Goal: Check status: Check status

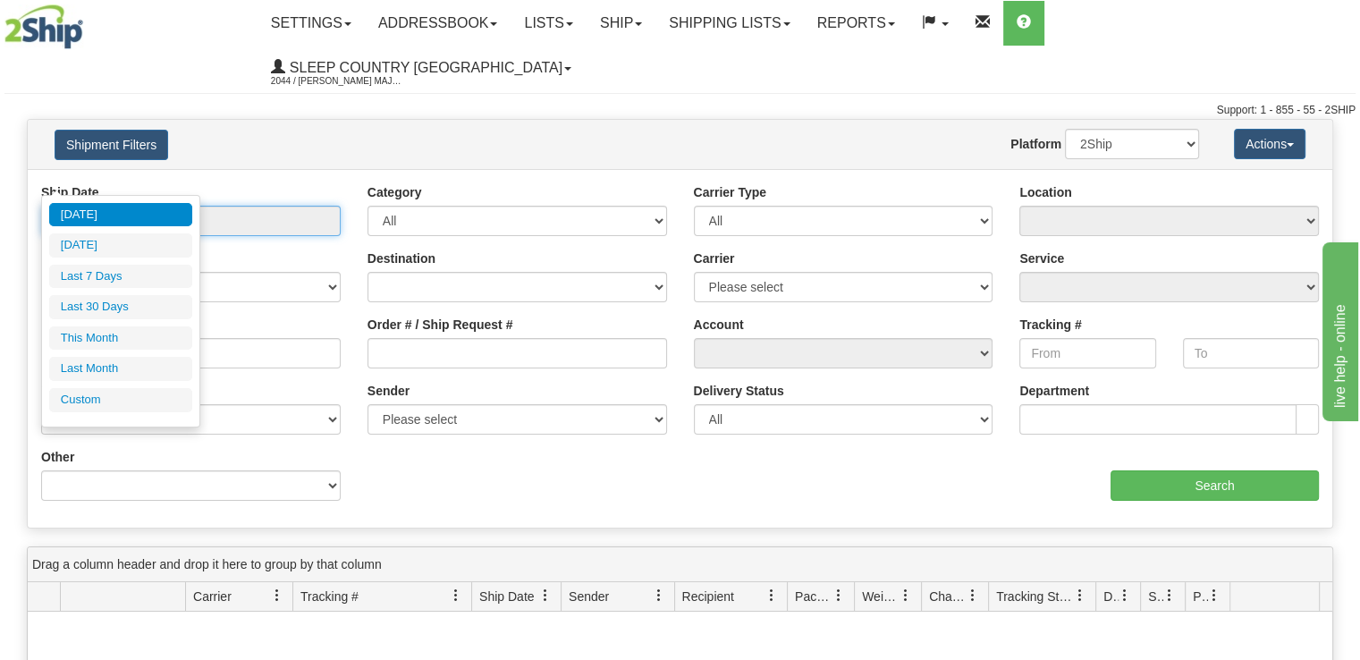
drag, startPoint x: 201, startPoint y: 171, endPoint x: 200, endPoint y: 190, distance: 19.7
click at [201, 206] on input "From [DATE] To [DATE]" at bounding box center [191, 221] width 300 height 30
click at [141, 313] on li "Last 30 Days" at bounding box center [120, 307] width 143 height 24
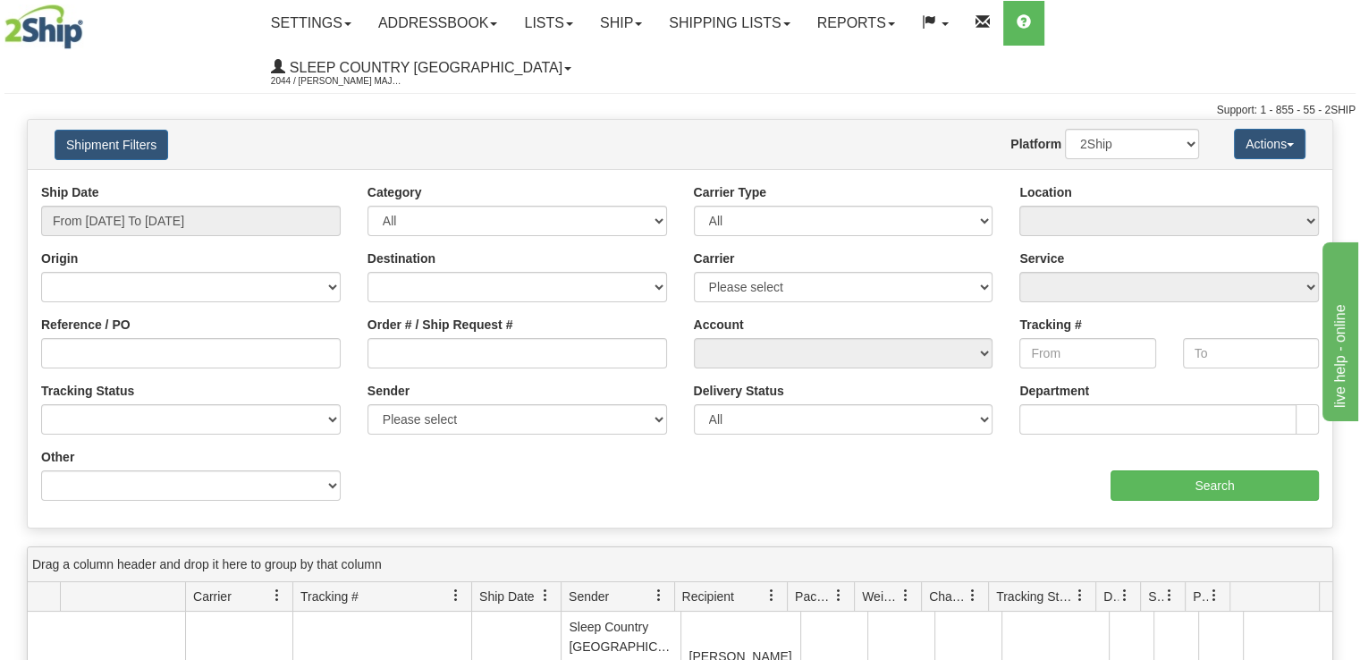
type input "From [DATE] To [DATE]"
click at [508, 338] on input "Order # / Ship Request #" at bounding box center [518, 353] width 300 height 30
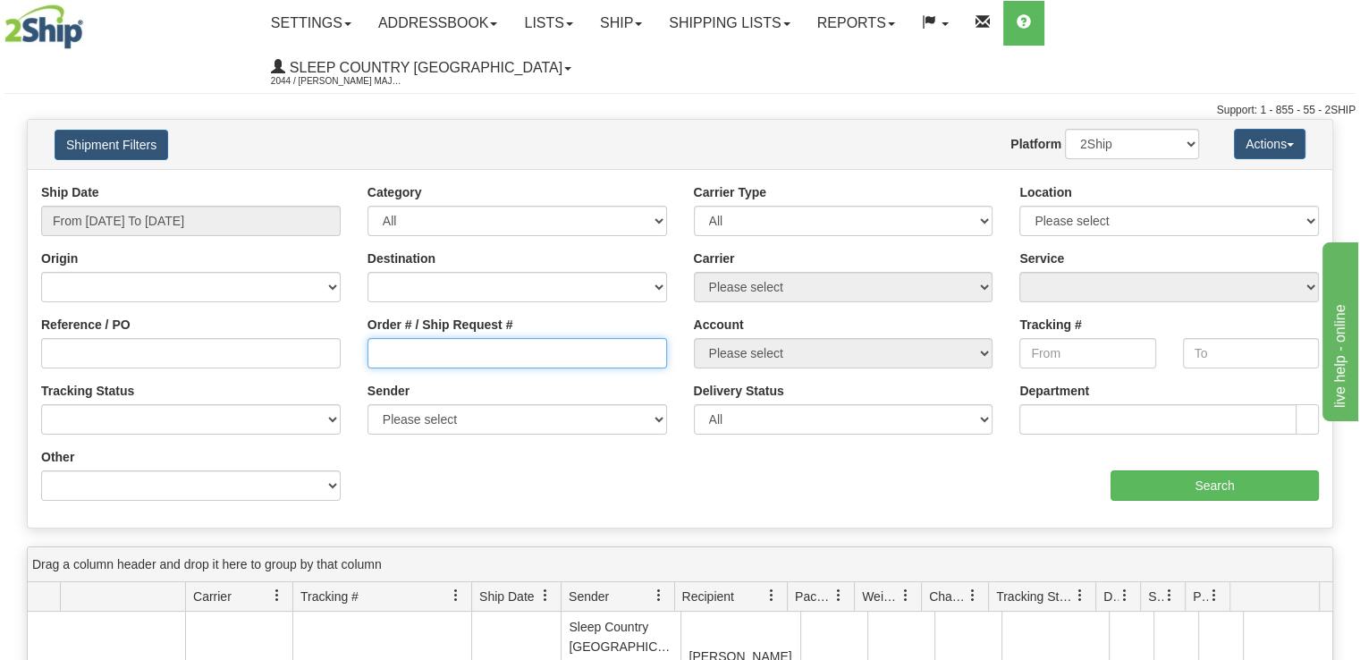
paste input "9000H391302"
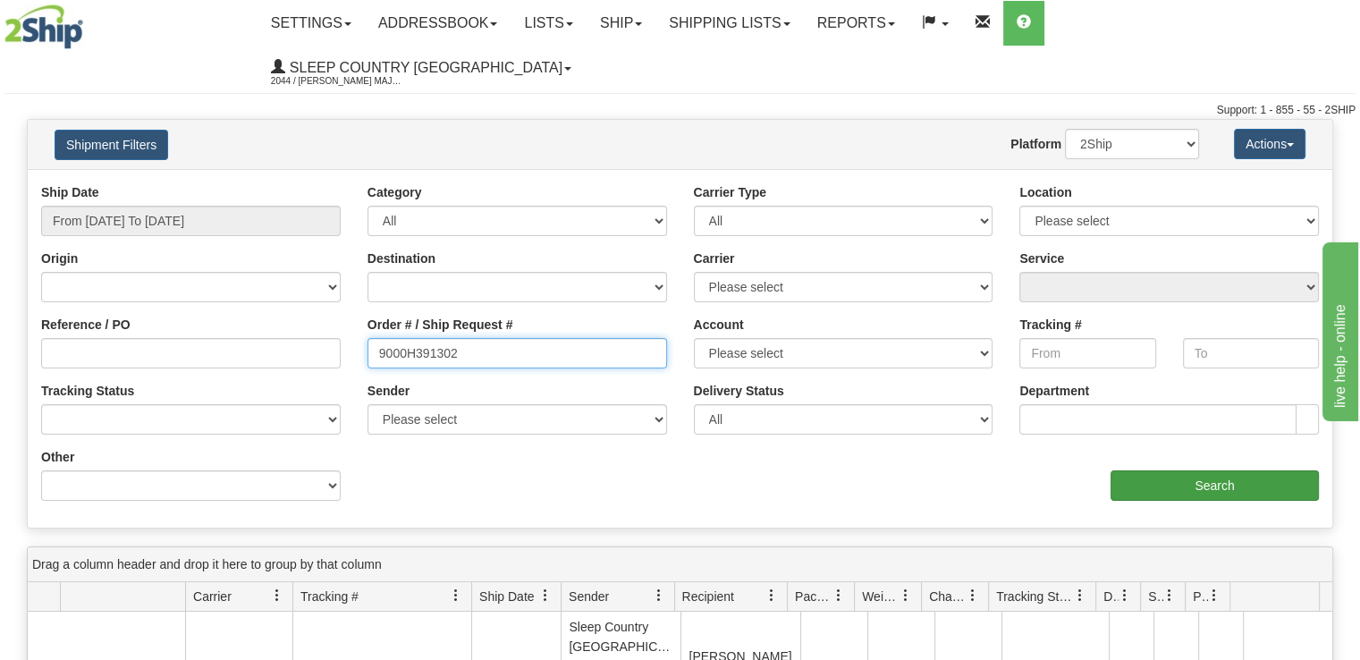
type input "9000H391302"
click at [1176, 470] on input "Search" at bounding box center [1215, 485] width 208 height 30
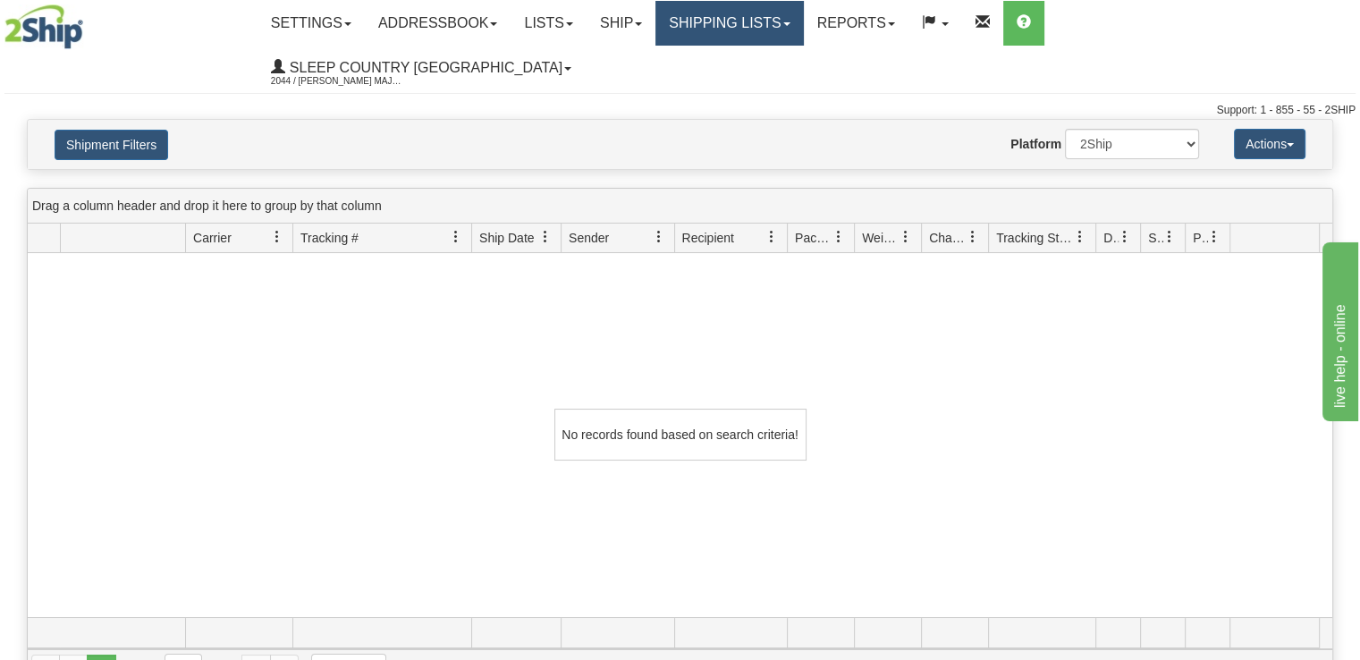
click at [803, 33] on link "Shipping lists" at bounding box center [729, 23] width 148 height 45
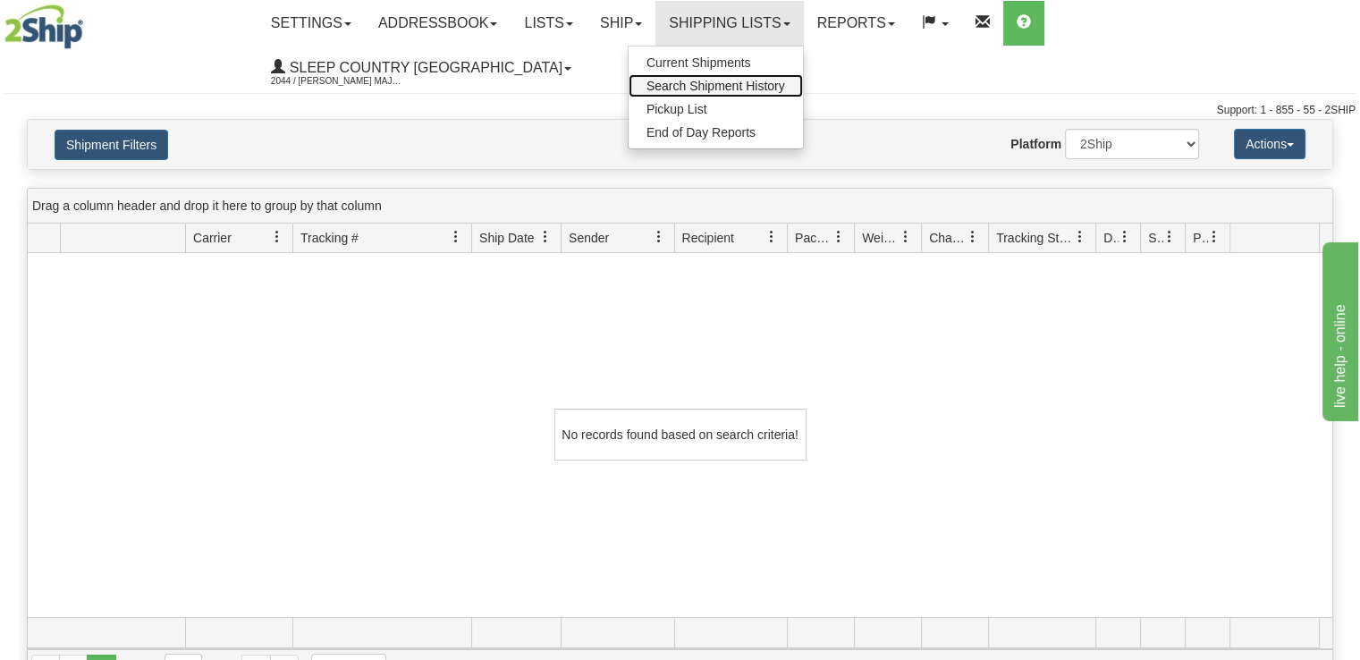
click at [785, 91] on span "Search Shipment History" at bounding box center [715, 86] width 139 height 14
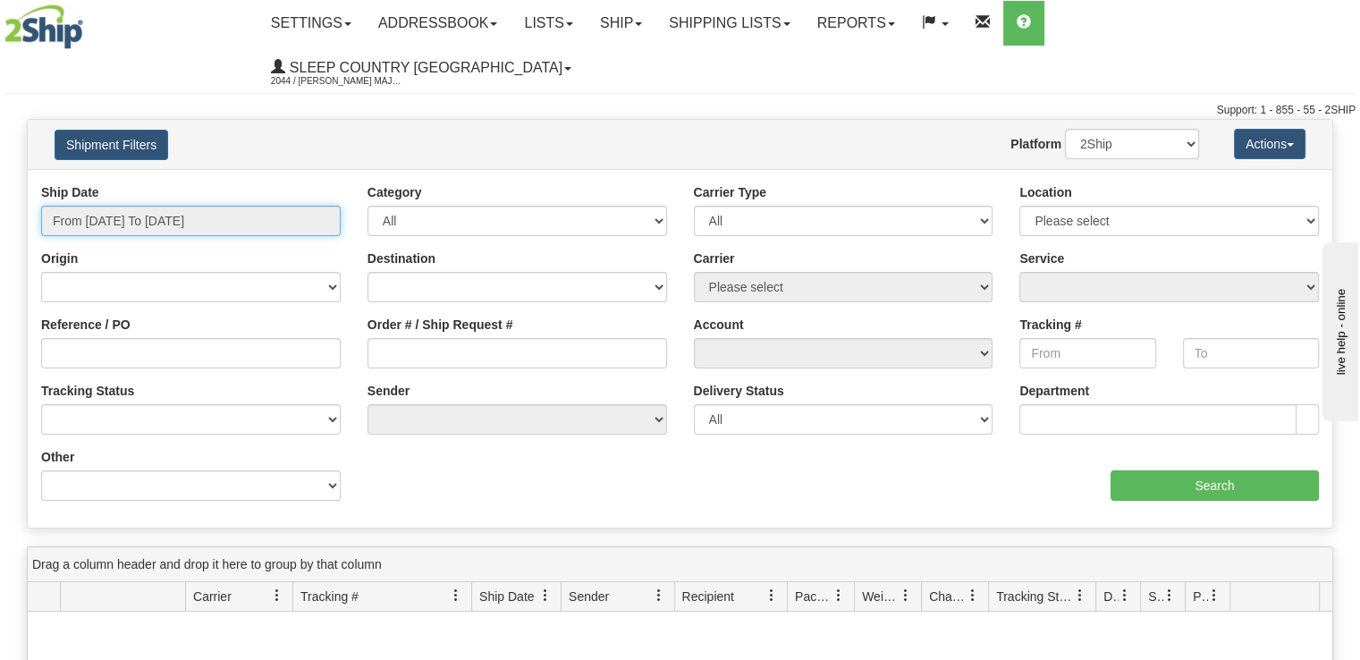
click at [263, 206] on input "From [DATE] To [DATE]" at bounding box center [191, 221] width 300 height 30
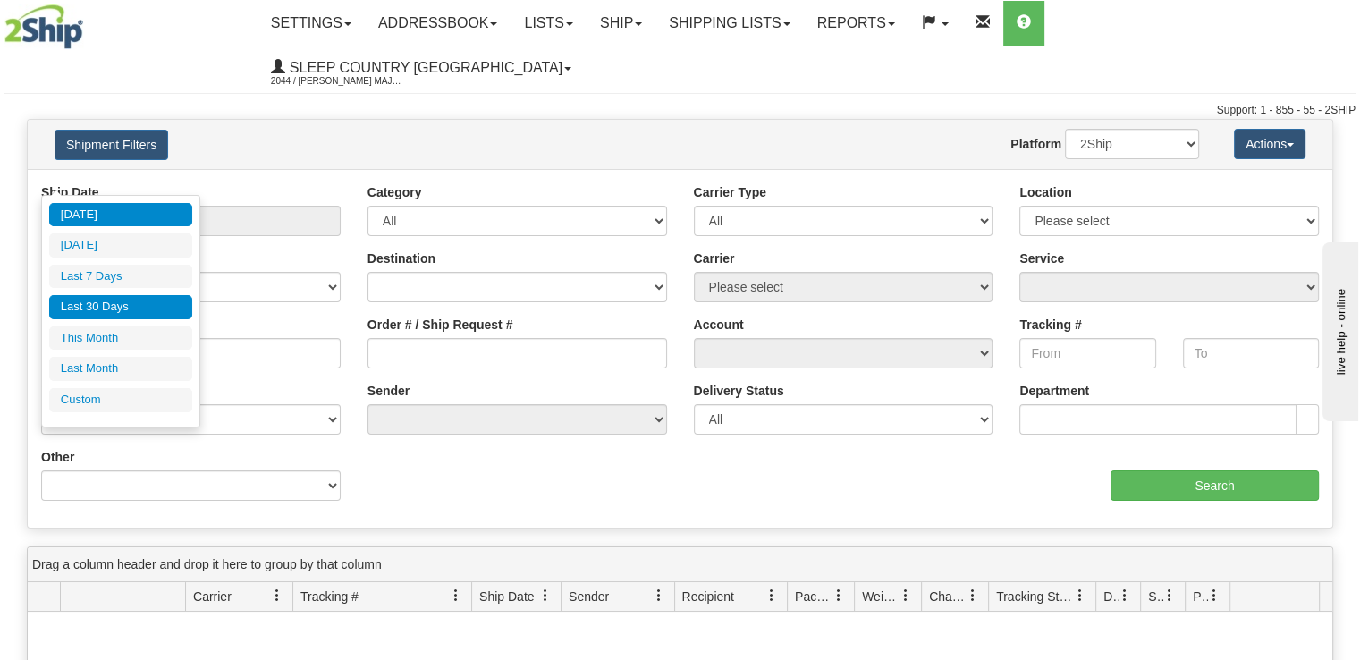
click at [165, 313] on li "Last 30 Days" at bounding box center [120, 307] width 143 height 24
type input "From [DATE] To [DATE]"
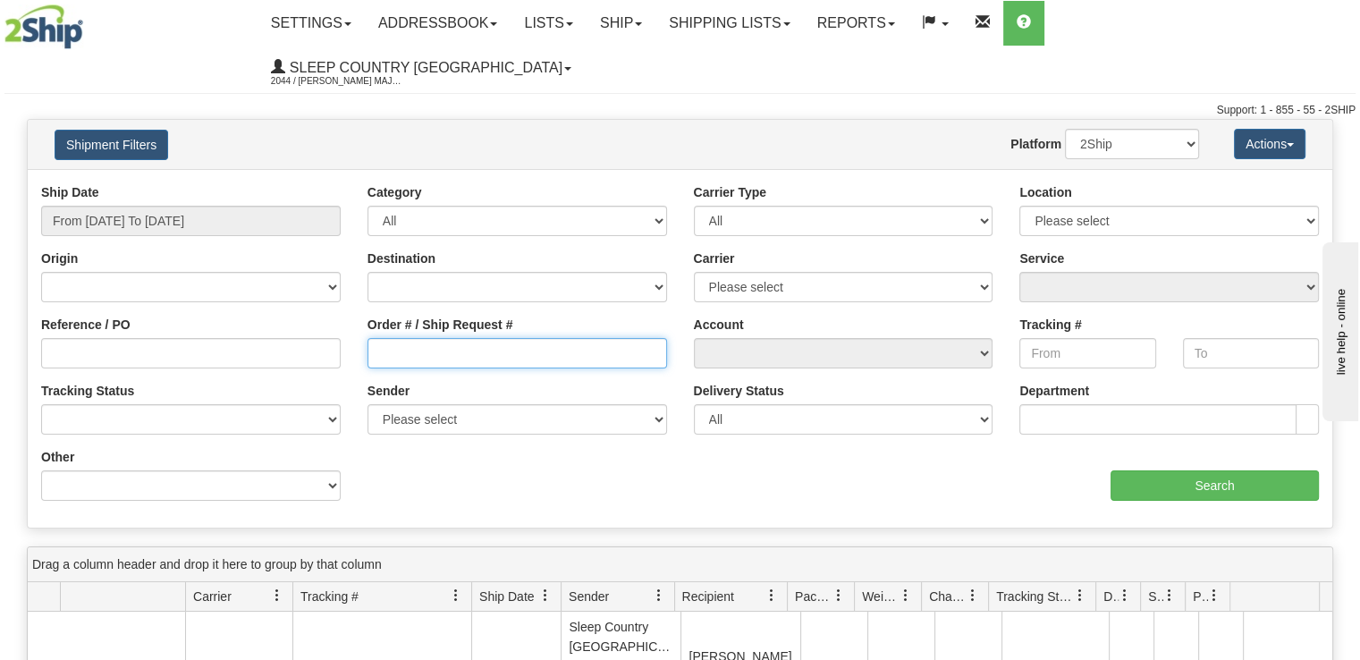
click at [455, 338] on input "Order # / Ship Request #" at bounding box center [518, 353] width 300 height 30
paste input "9000H391302"
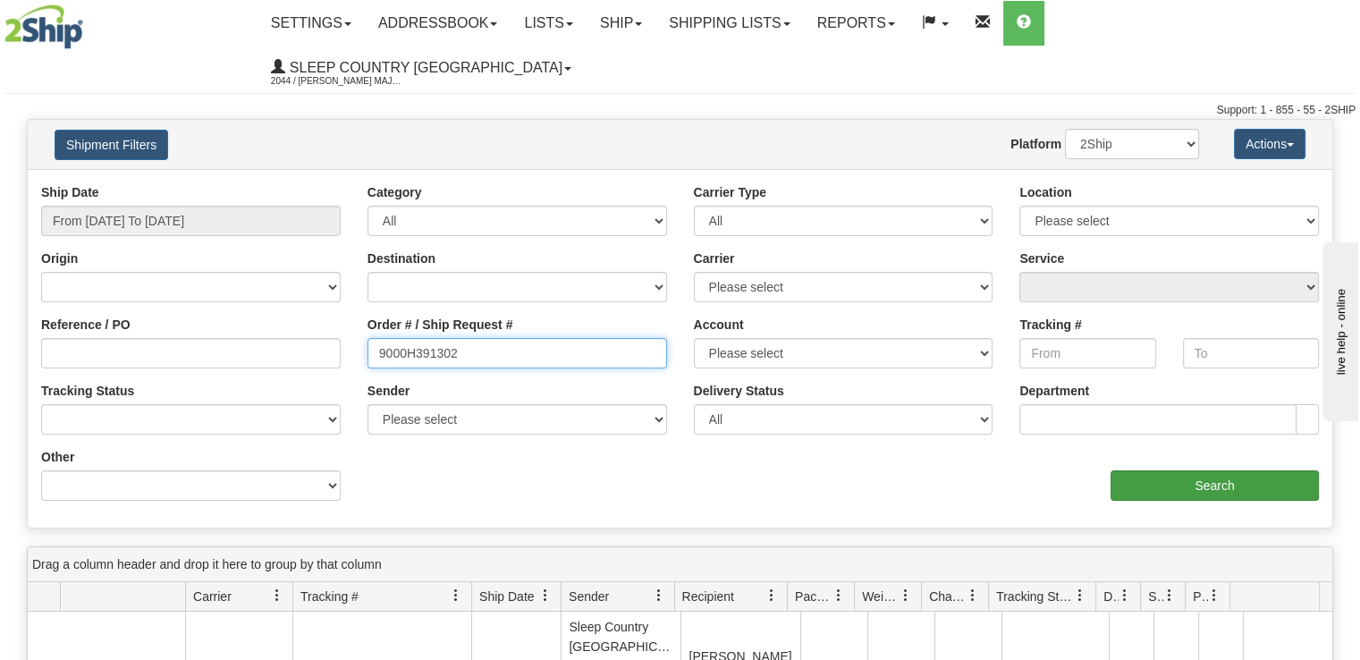
type input "9000H391302"
click at [1168, 470] on input "Search" at bounding box center [1215, 485] width 208 height 30
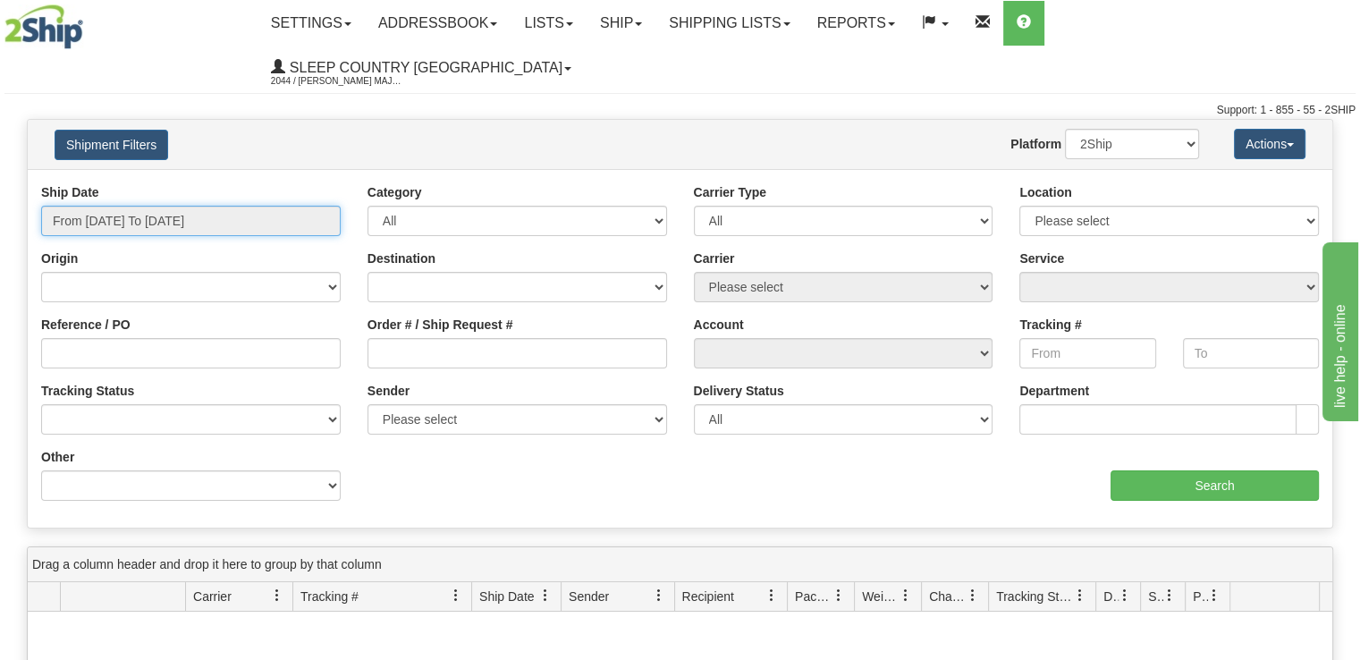
click at [152, 206] on input "From [DATE] To [DATE]" at bounding box center [191, 221] width 300 height 30
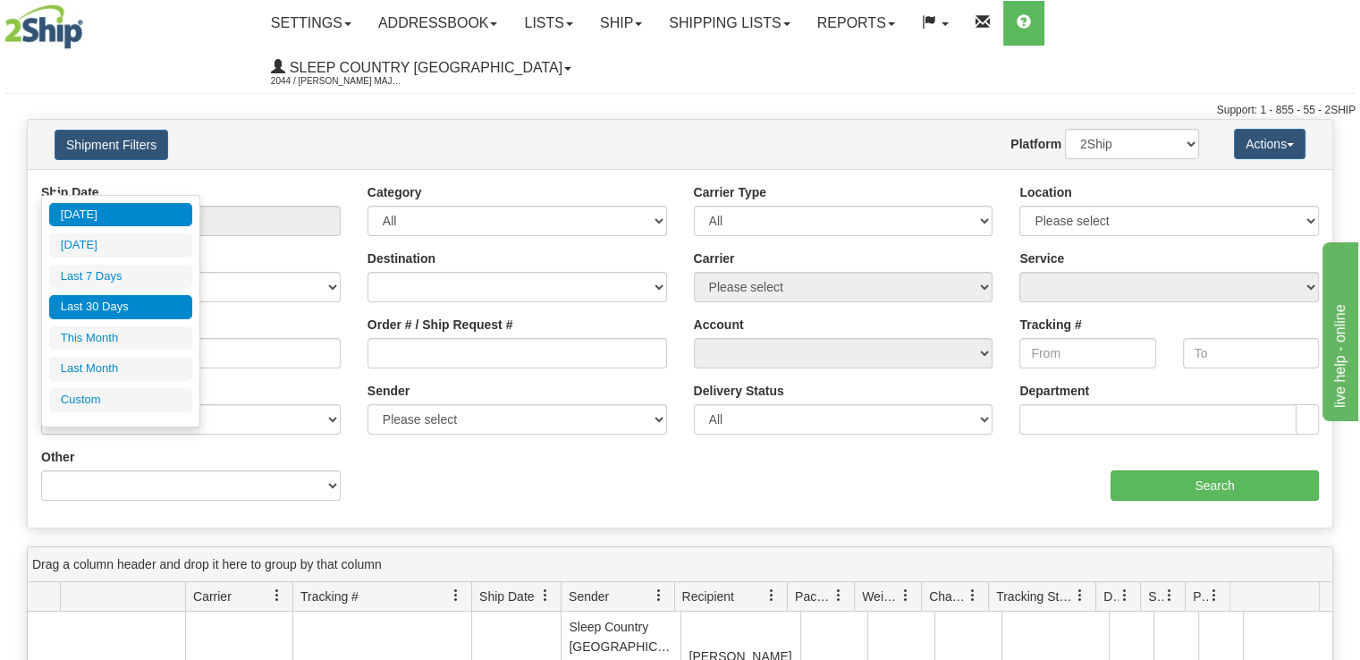
click at [144, 307] on li "Last 30 Days" at bounding box center [120, 307] width 143 height 24
type input "From [DATE] To [DATE]"
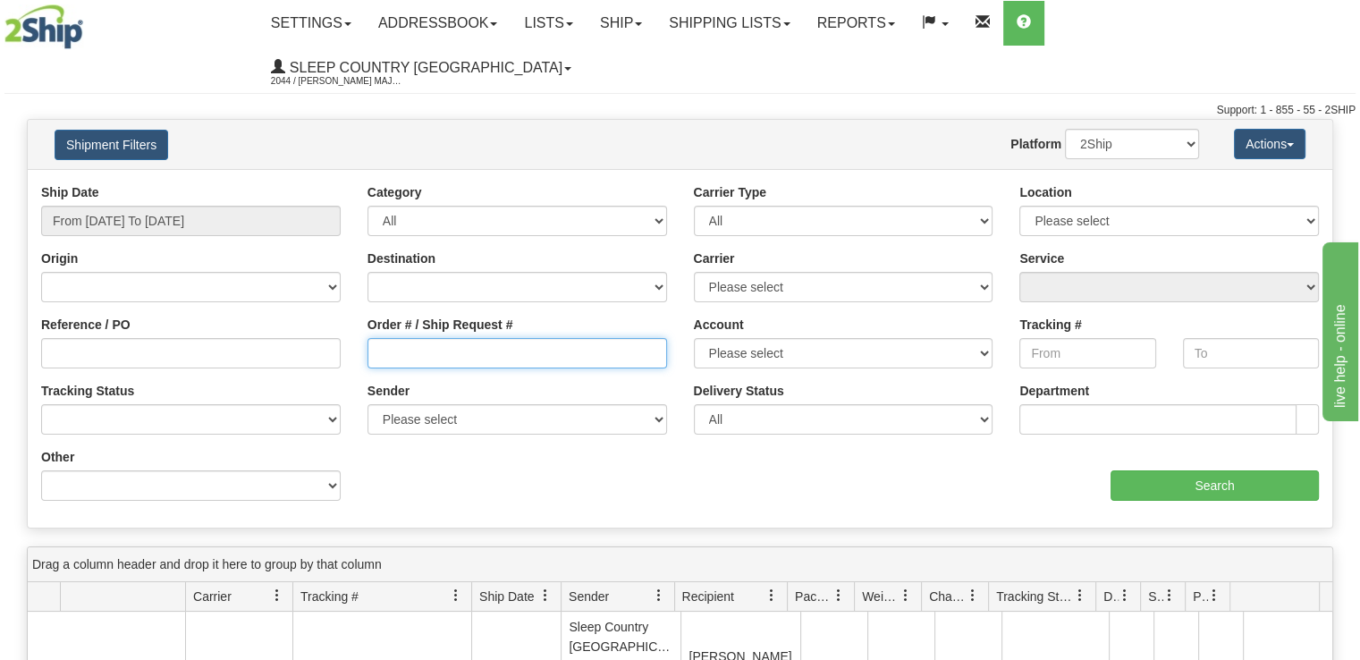
click at [405, 338] on input "Order # / Ship Request #" at bounding box center [518, 353] width 300 height 30
paste input "9000I088593"
type input "9000I088593"
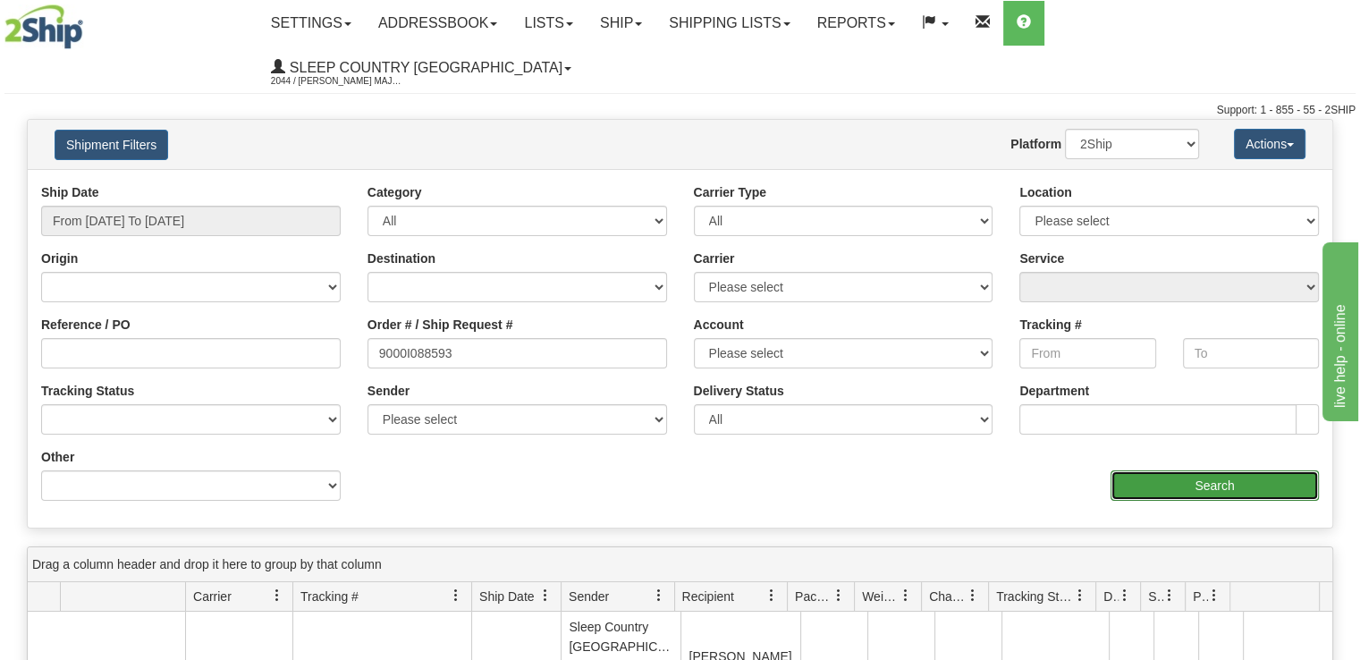
click at [1182, 470] on input "Search" at bounding box center [1215, 485] width 208 height 30
